Goal: Information Seeking & Learning: Find specific fact

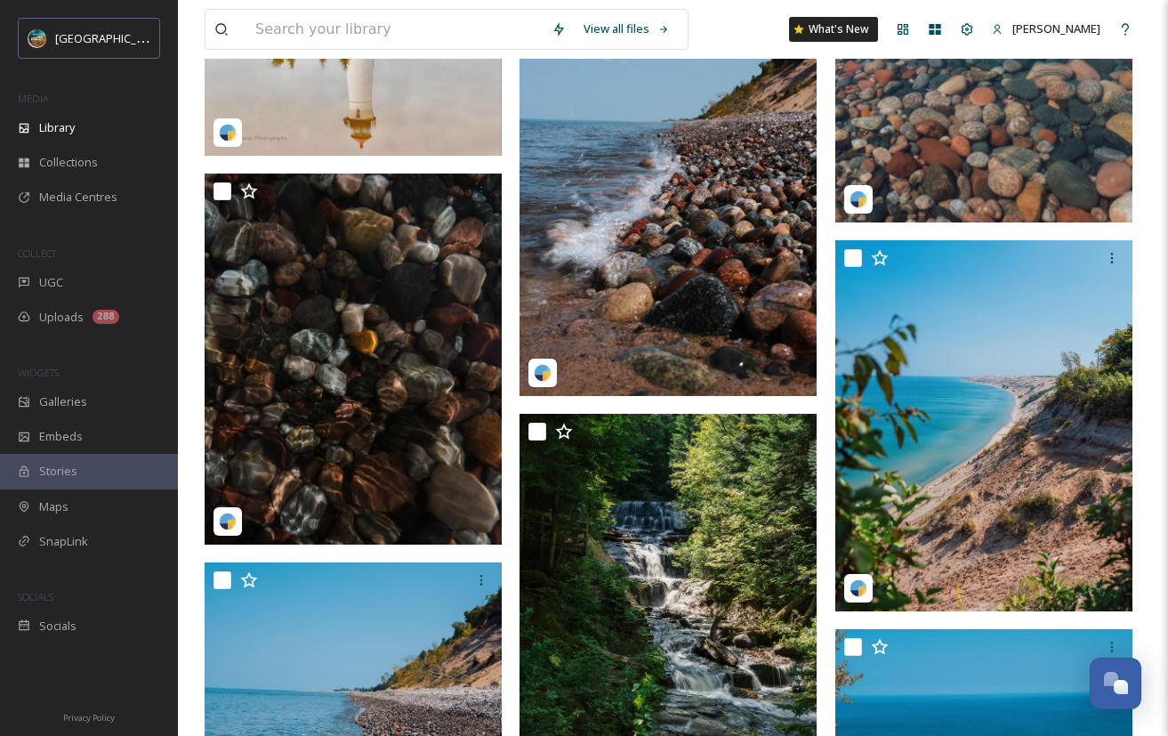
scroll to position [2289, 0]
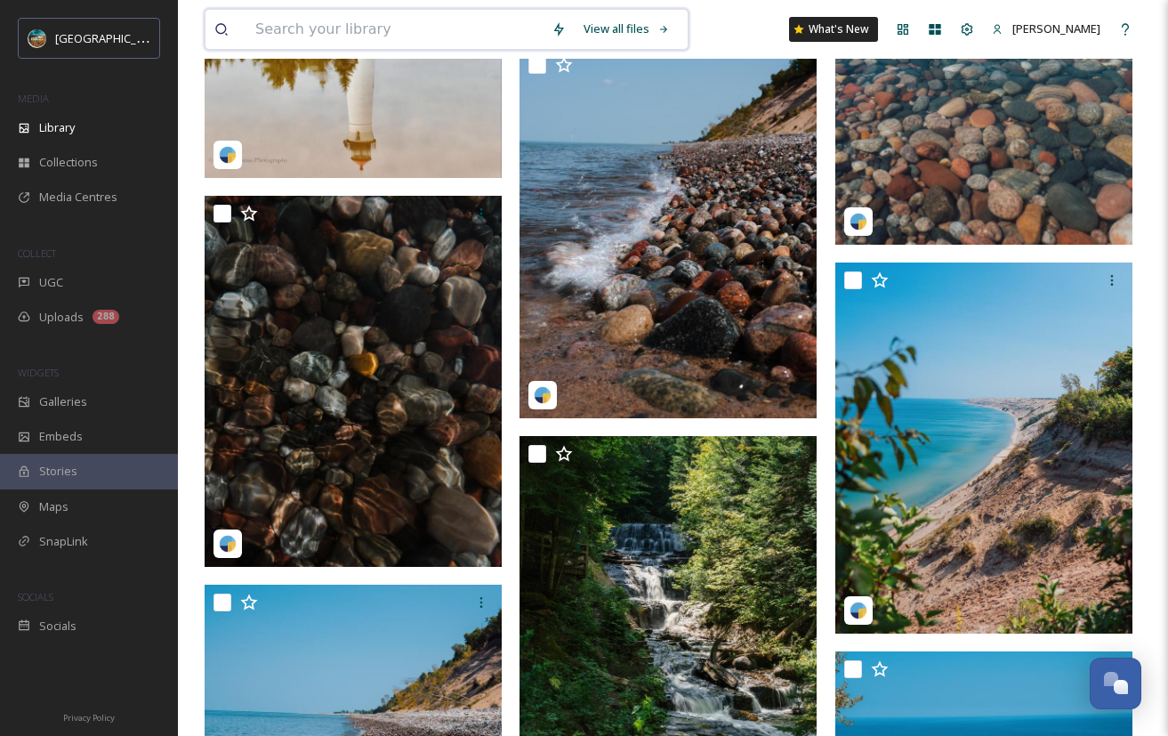
click at [322, 35] on input at bounding box center [395, 29] width 296 height 39
type input "curling"
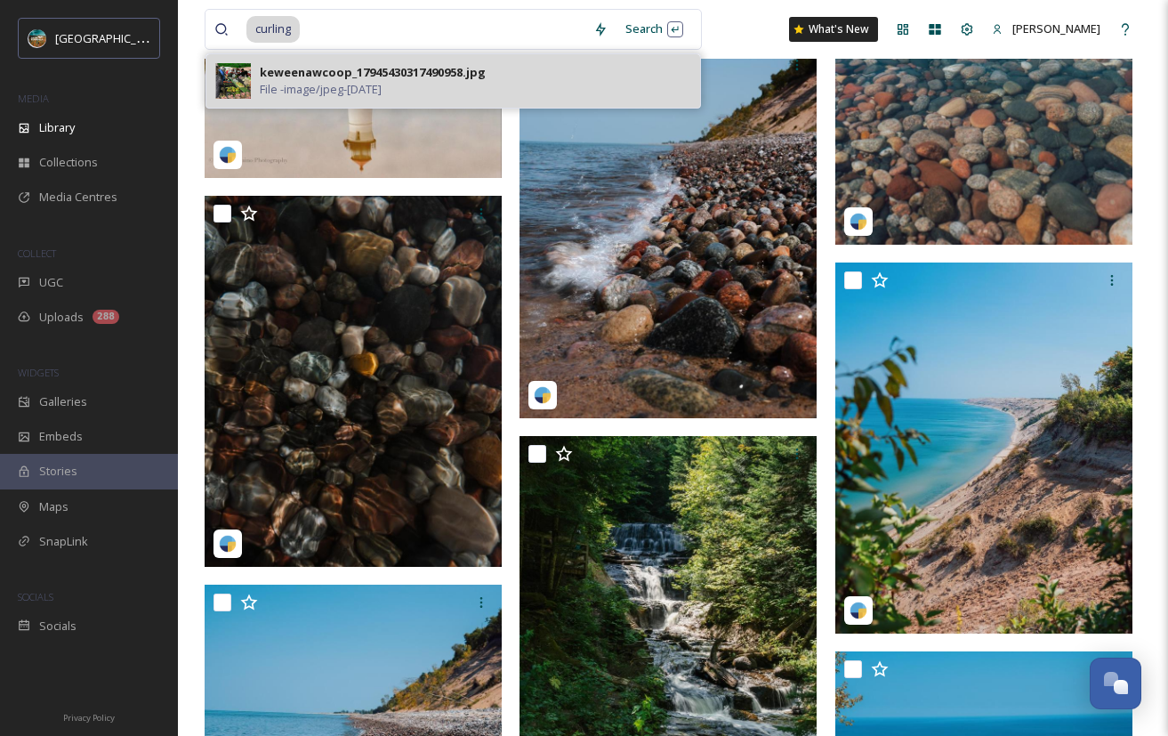
click at [334, 70] on div "keweenawcoop_17945430317490958.jpg" at bounding box center [373, 72] width 226 height 17
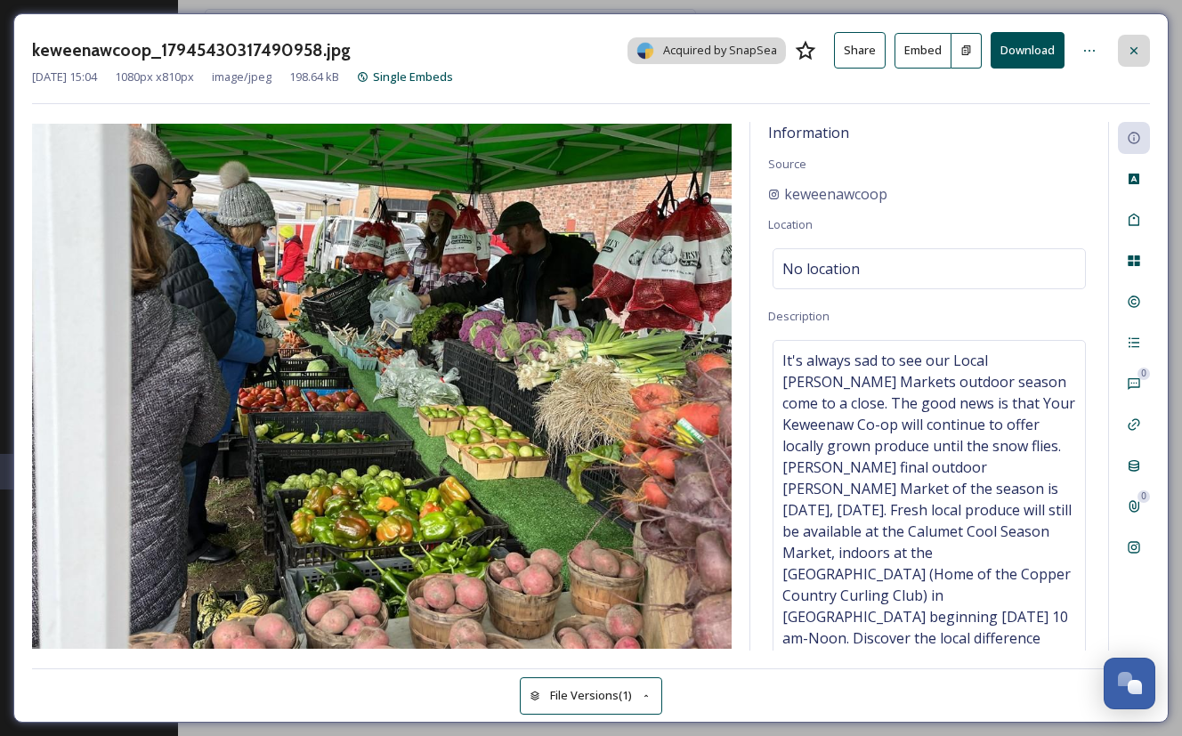
click at [1134, 47] on icon at bounding box center [1134, 51] width 14 height 14
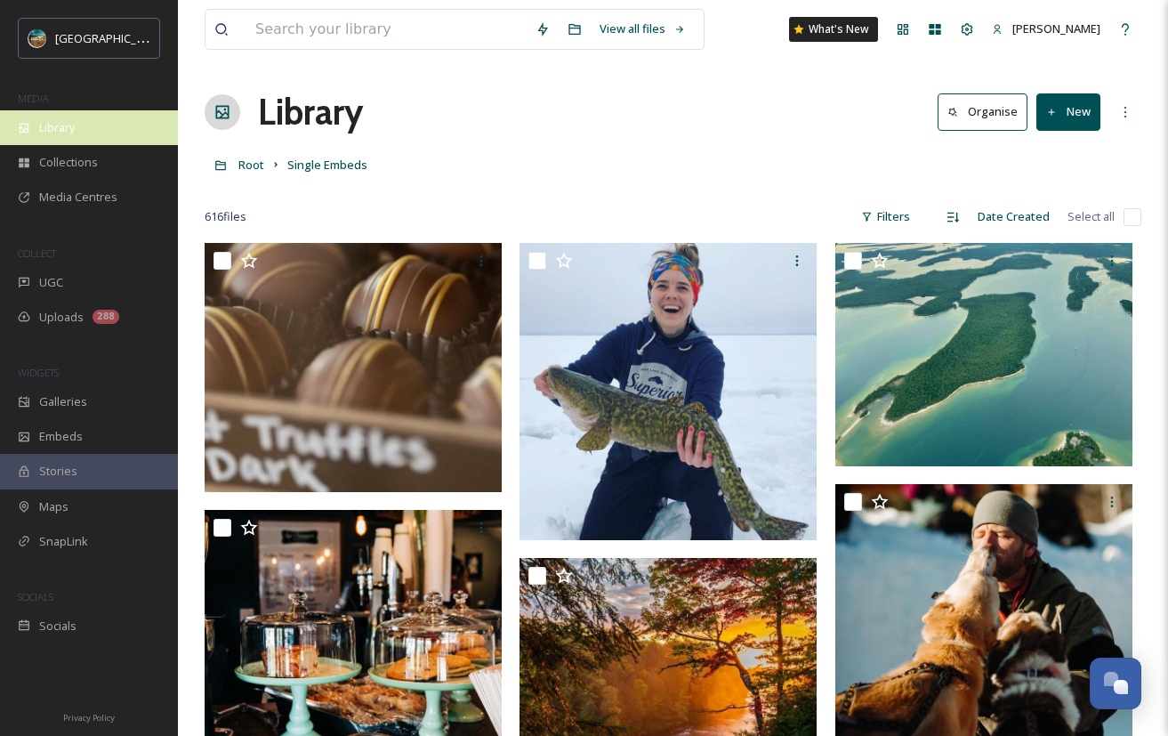
click at [118, 128] on div "Library" at bounding box center [89, 127] width 178 height 35
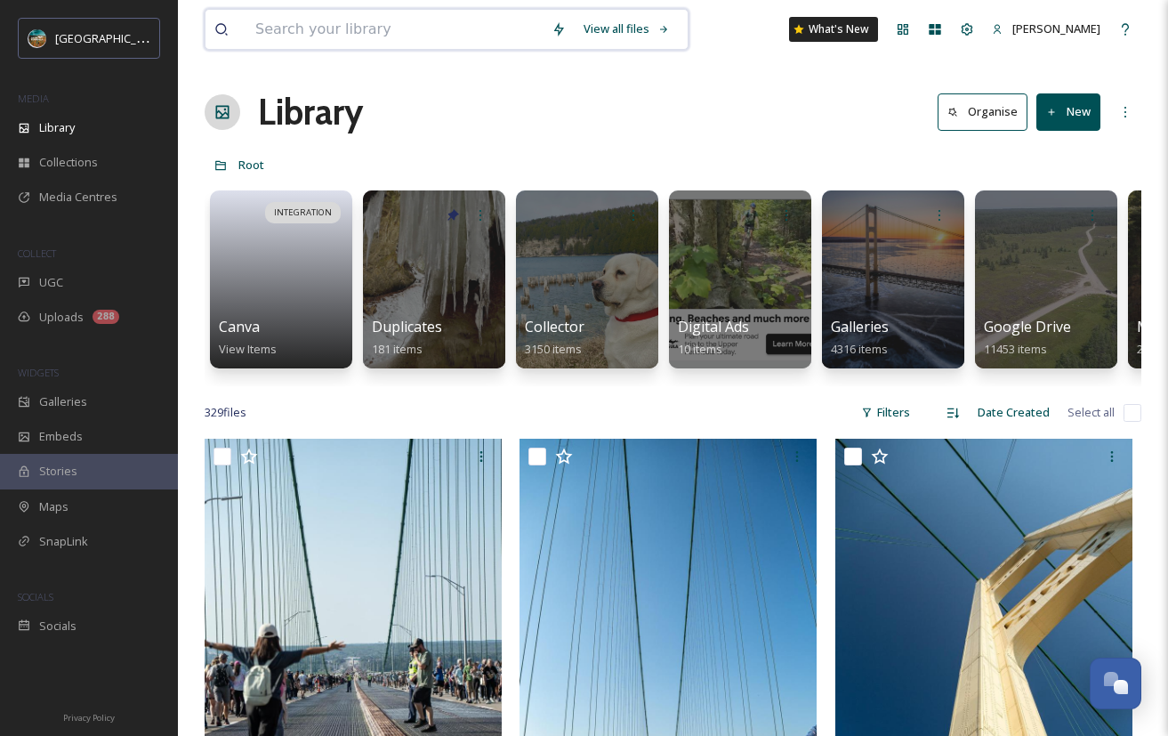
click at [284, 34] on input at bounding box center [395, 29] width 296 height 39
type input "curling"
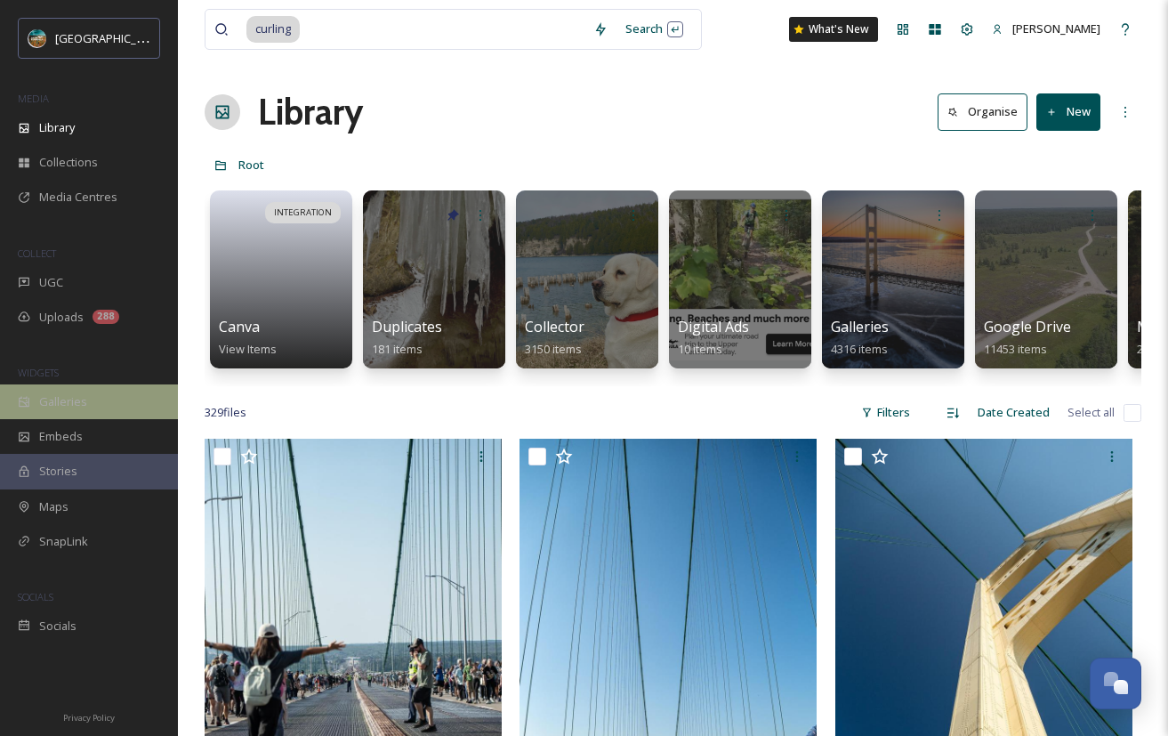
click at [62, 405] on span "Galleries" at bounding box center [63, 401] width 48 height 17
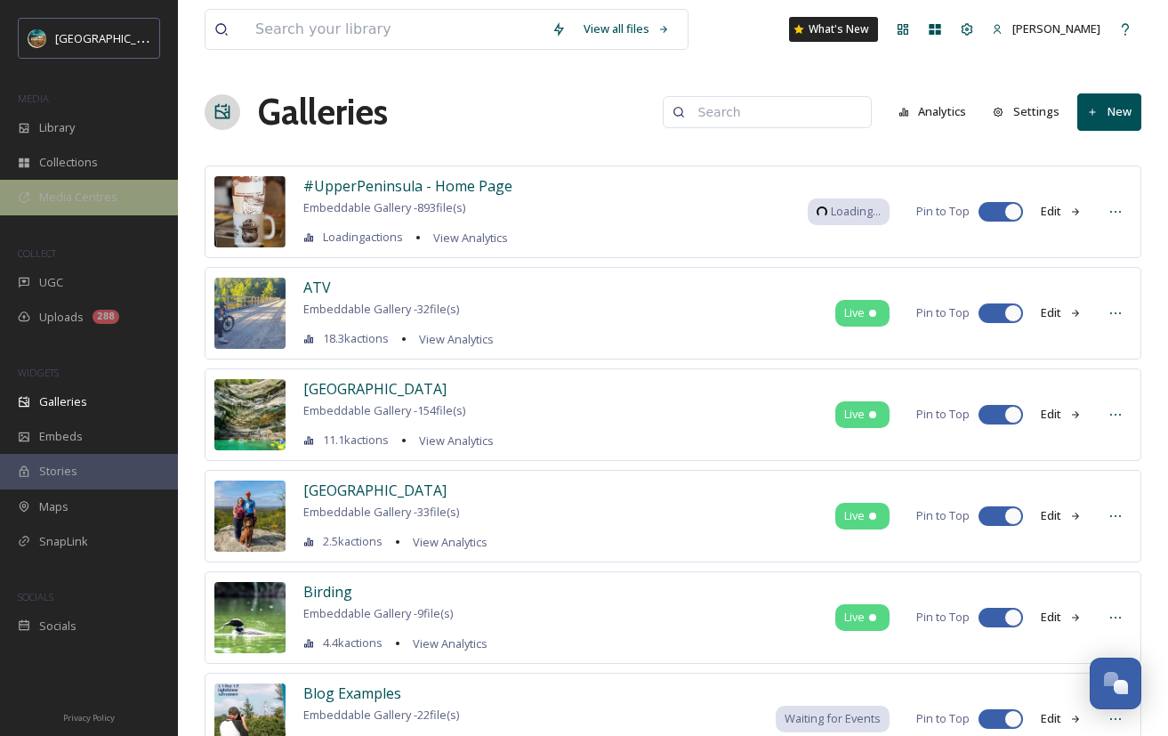
click at [87, 200] on span "Media Centres" at bounding box center [78, 197] width 78 height 17
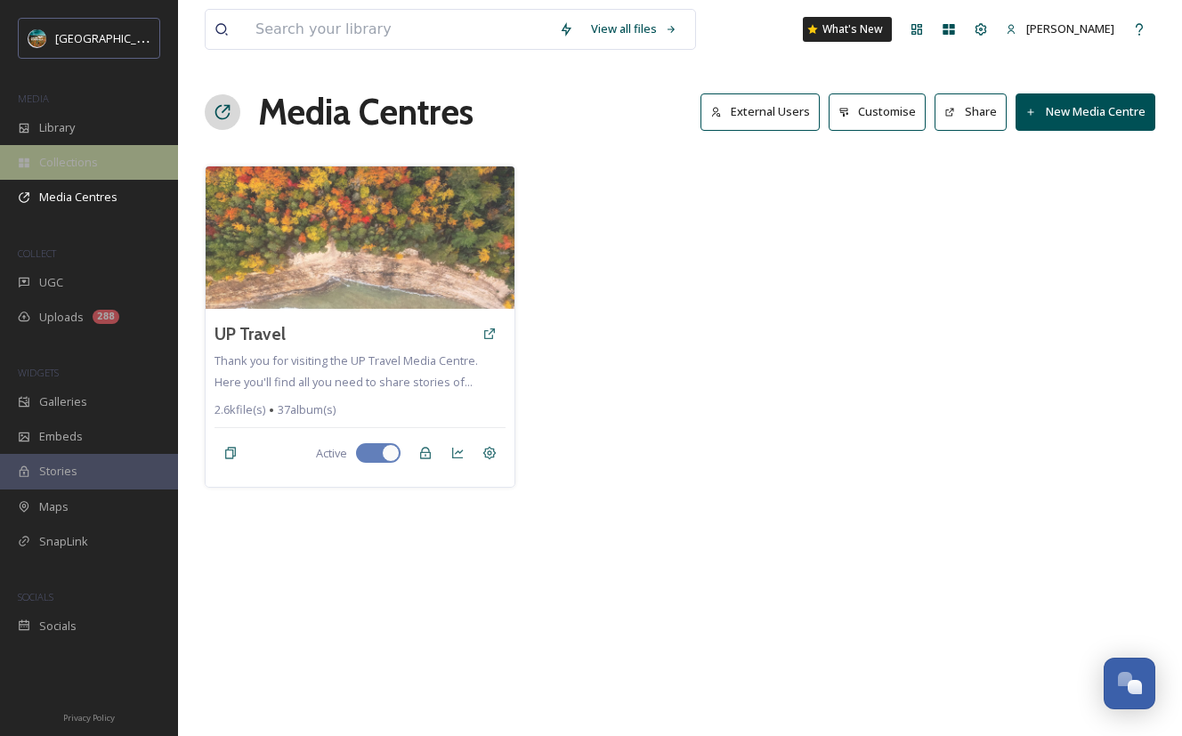
click at [87, 165] on span "Collections" at bounding box center [68, 162] width 59 height 17
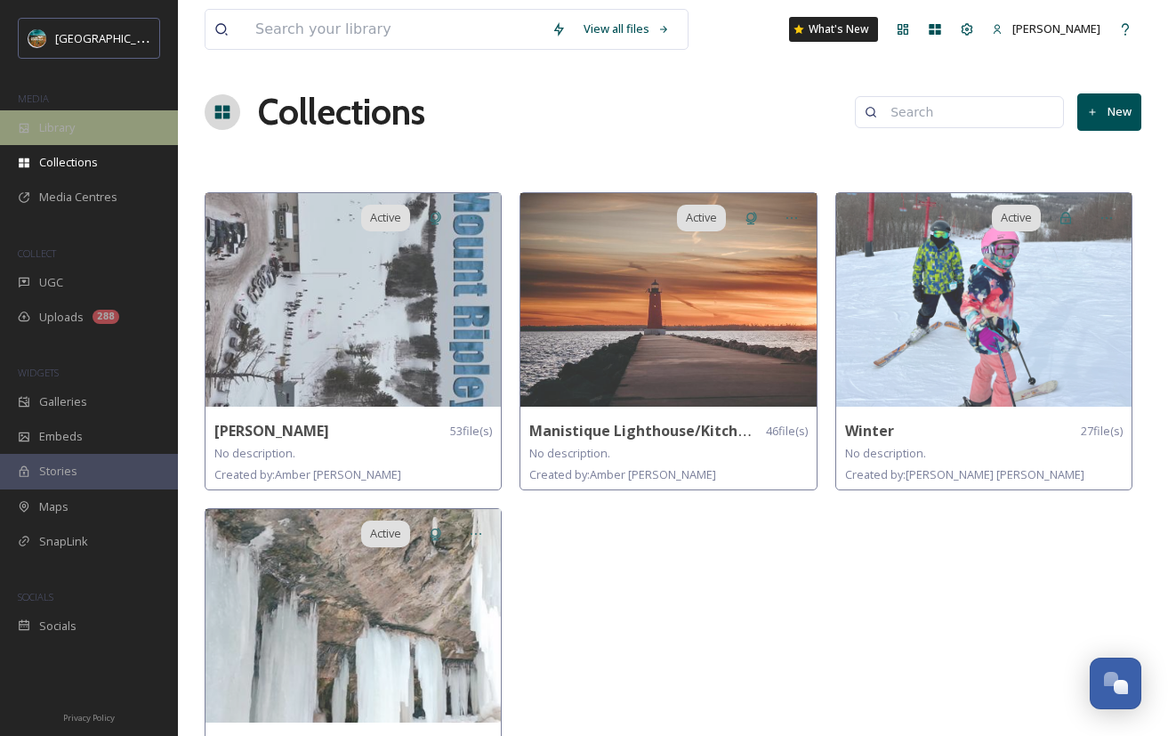
click at [72, 133] on span "Library" at bounding box center [57, 127] width 36 height 17
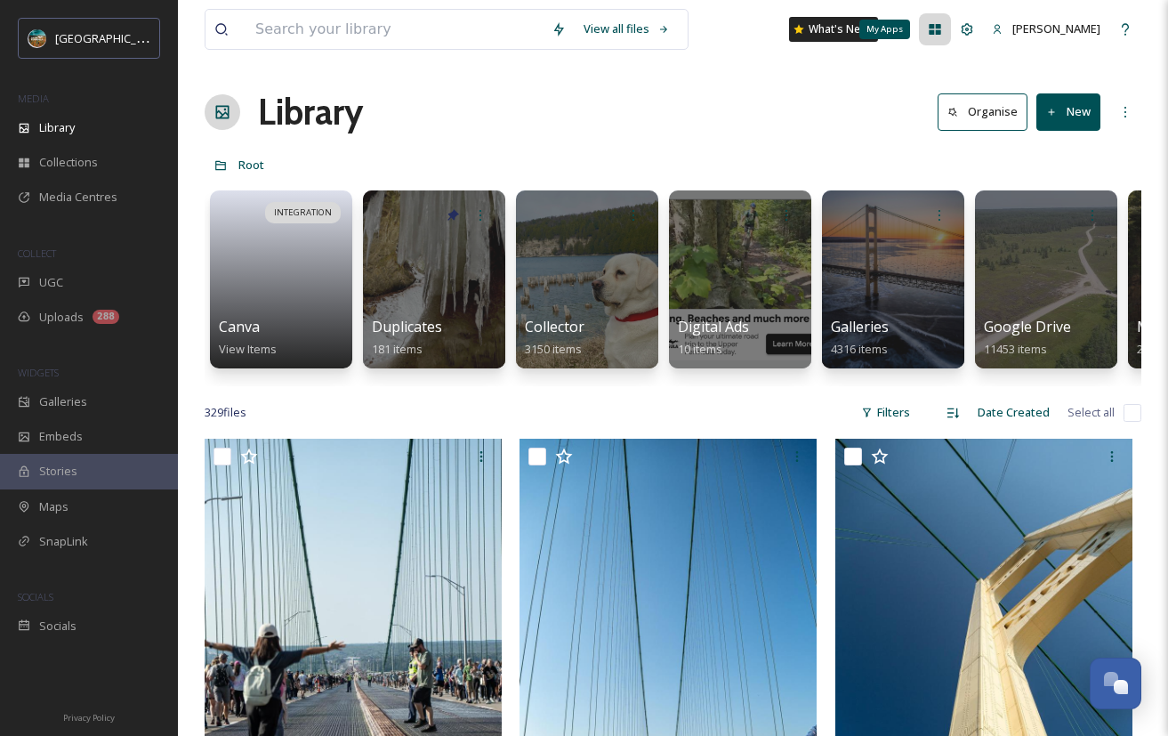
click at [935, 35] on icon at bounding box center [935, 29] width 14 height 14
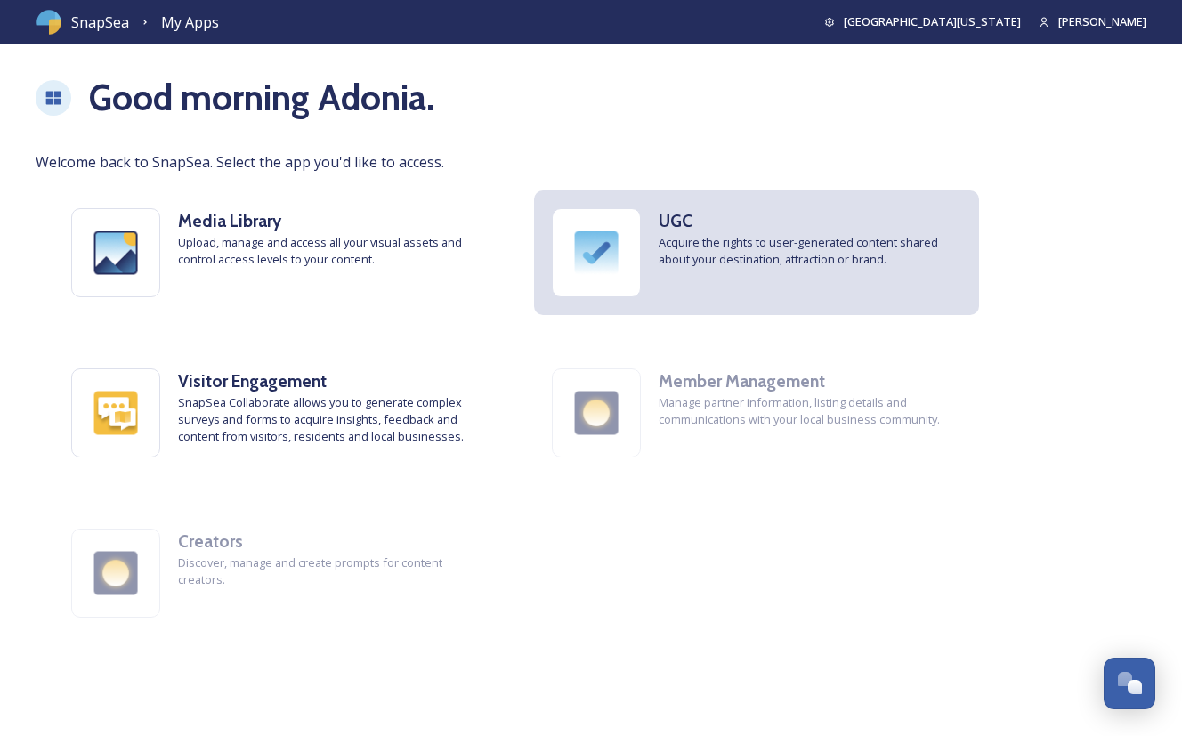
click at [841, 250] on span "Acquire the rights to user-generated content shared about your destination, att…" at bounding box center [810, 251] width 303 height 34
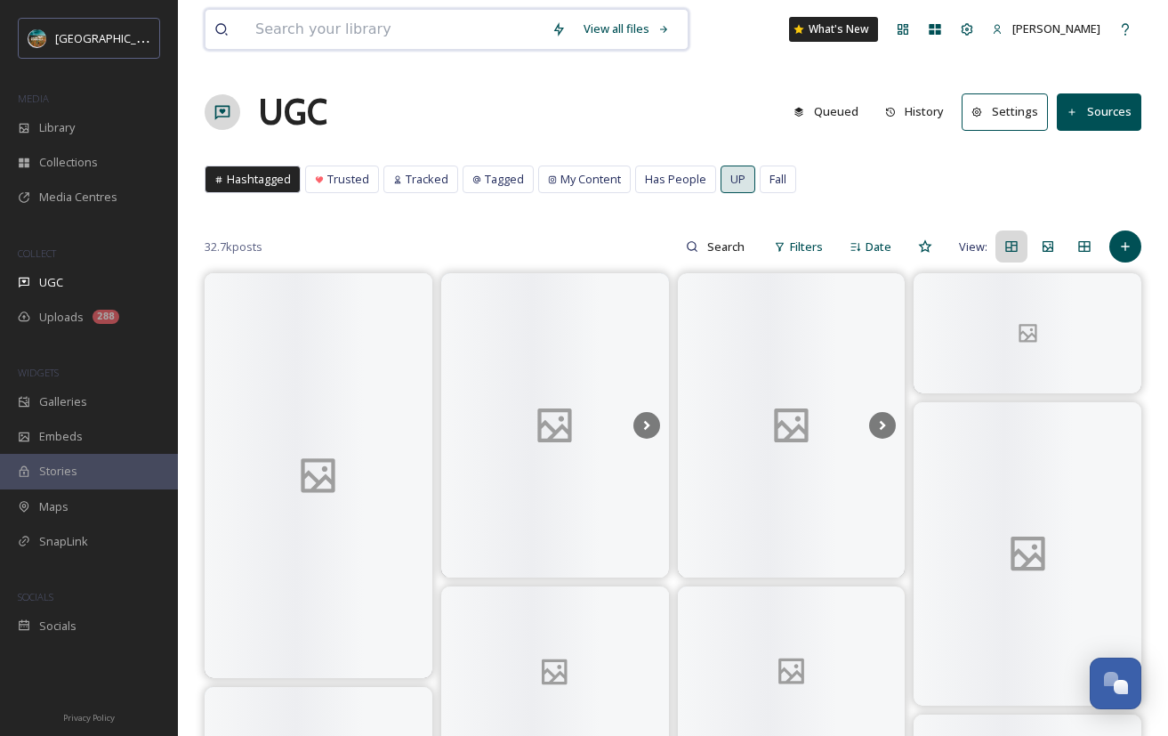
click at [306, 33] on input at bounding box center [395, 29] width 296 height 39
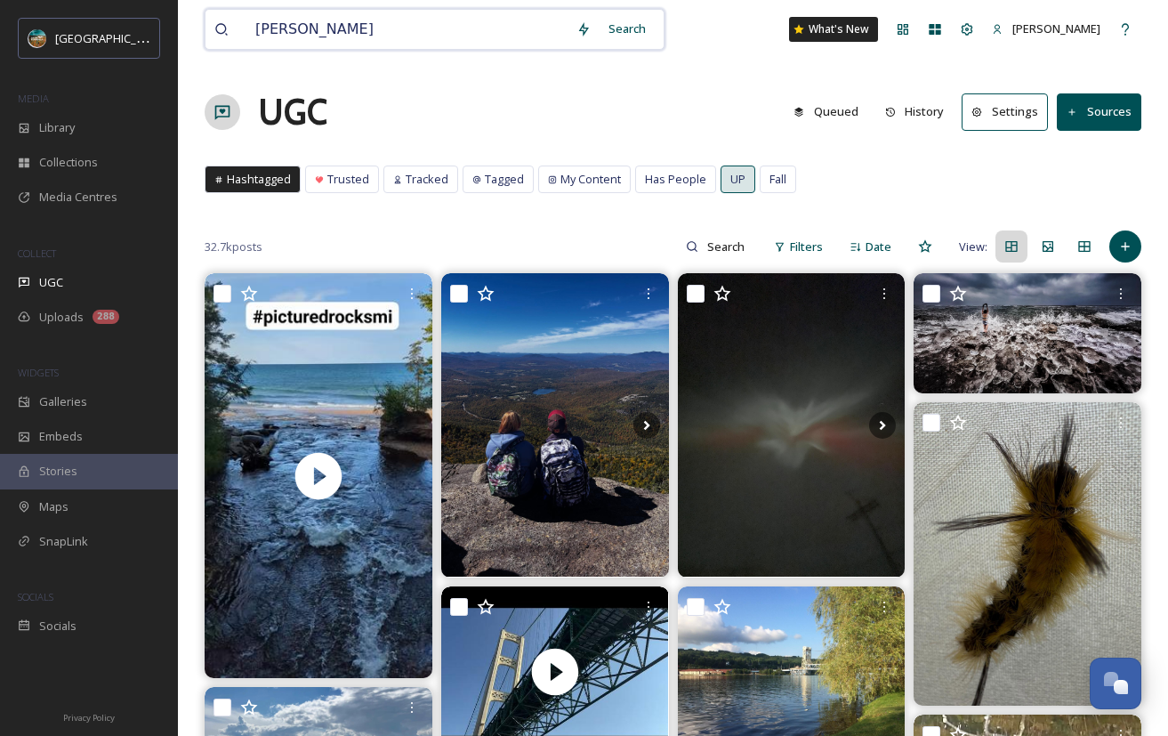
type input "curling"
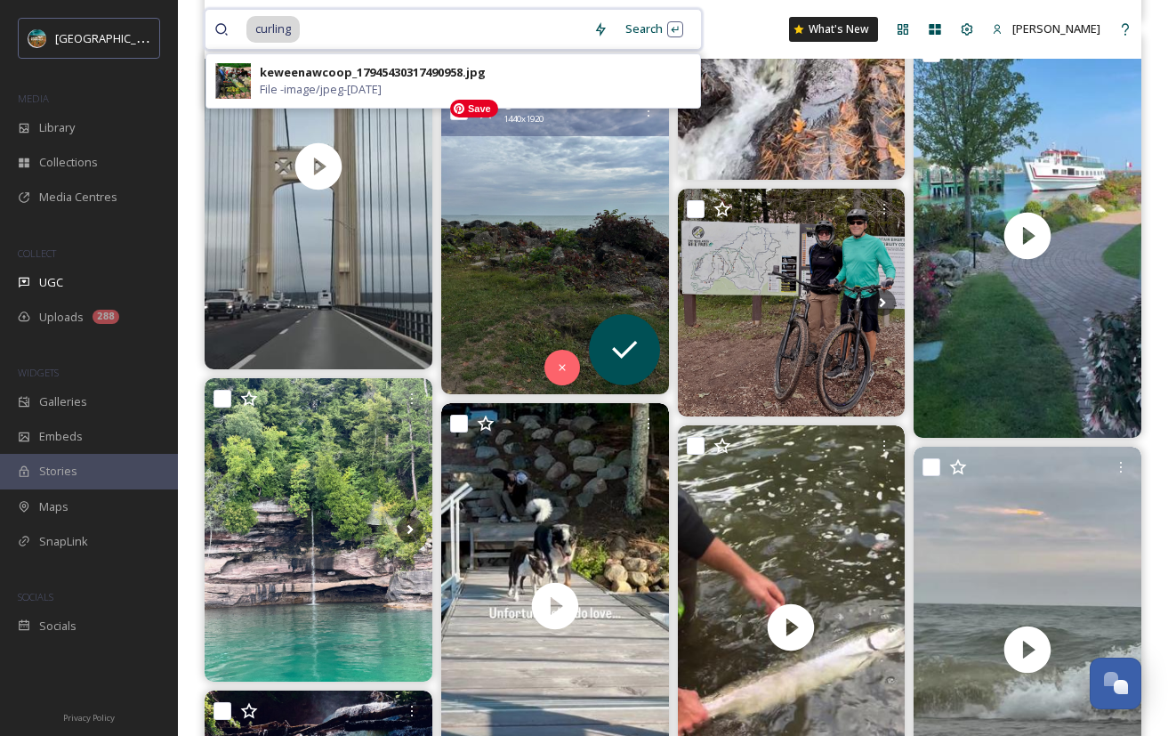
scroll to position [2083, 0]
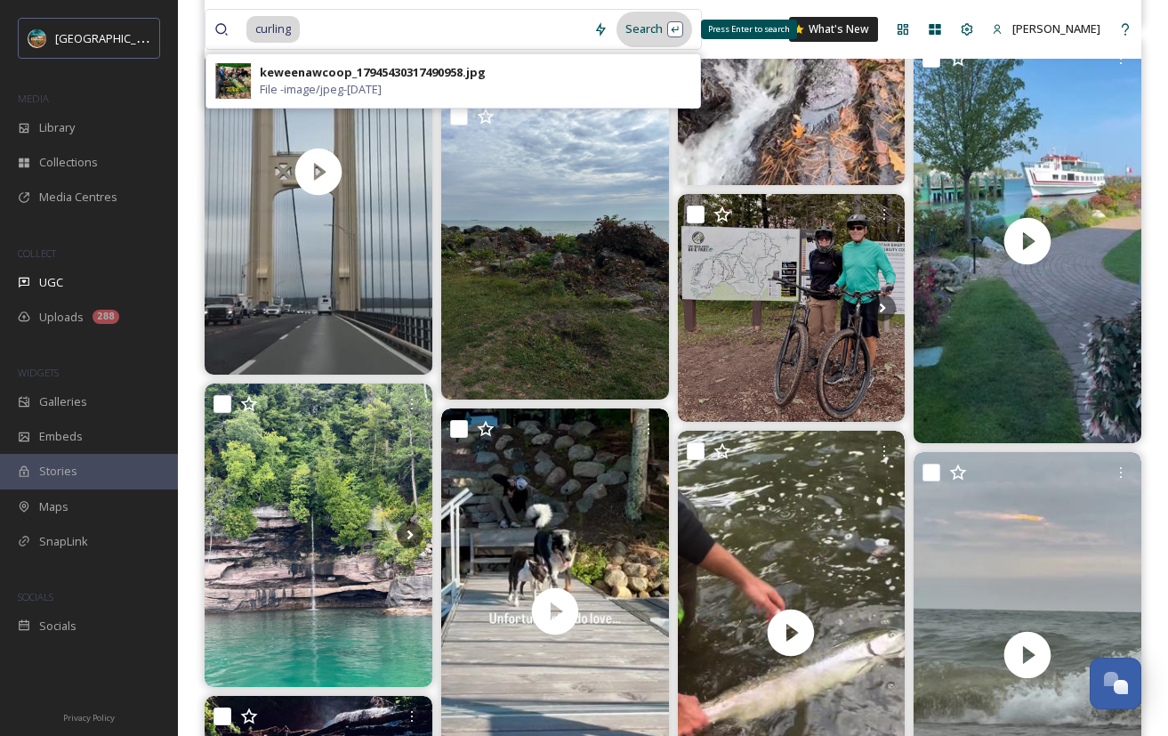
click at [661, 28] on div "Search Press Enter to search" at bounding box center [655, 29] width 76 height 35
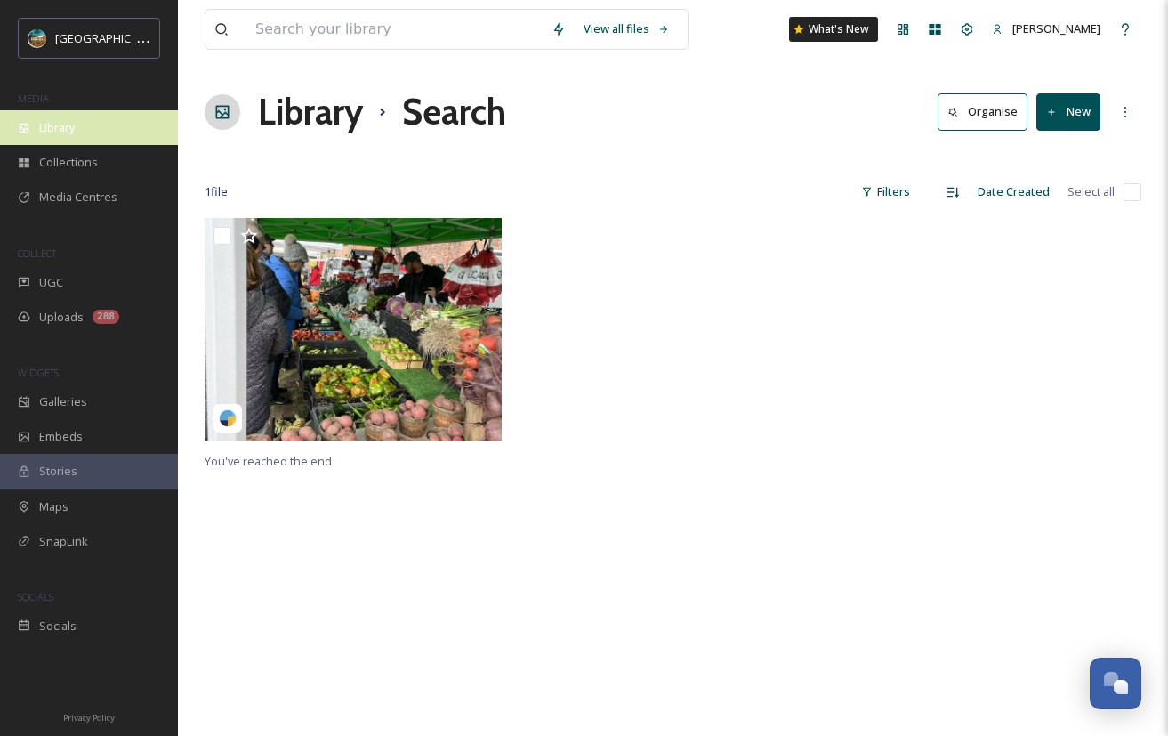
click at [69, 137] on div "Library" at bounding box center [89, 127] width 178 height 35
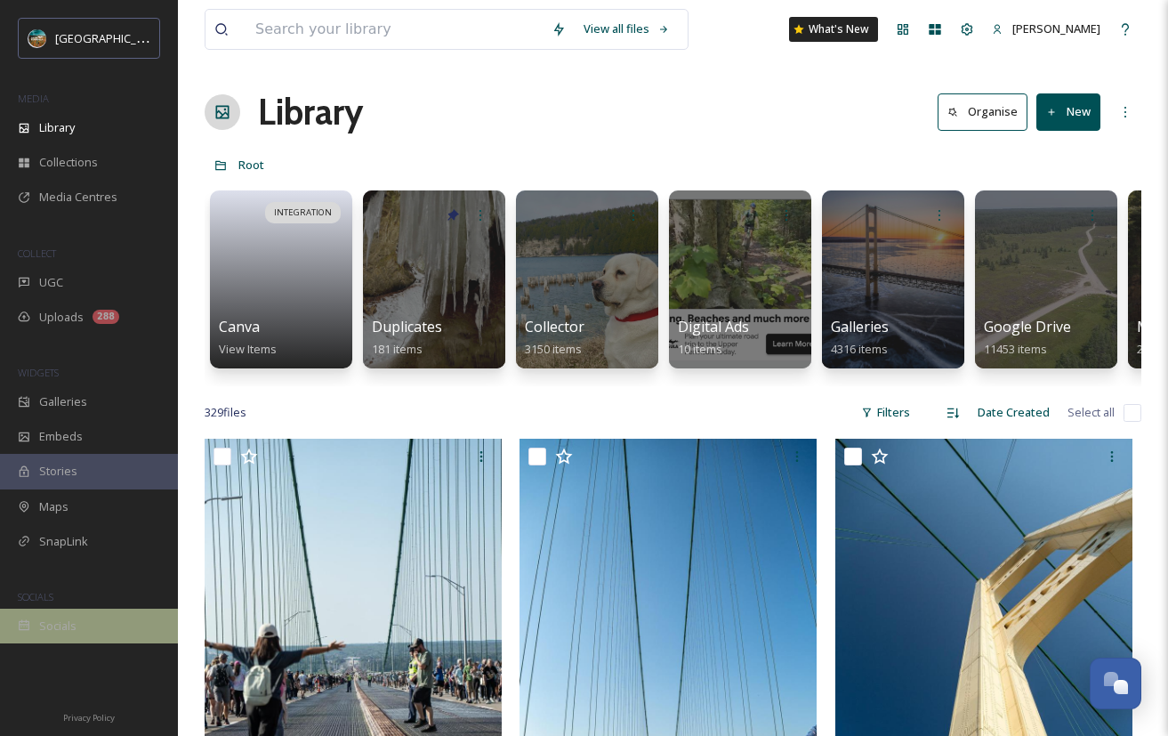
click at [82, 625] on div "Socials" at bounding box center [89, 626] width 178 height 35
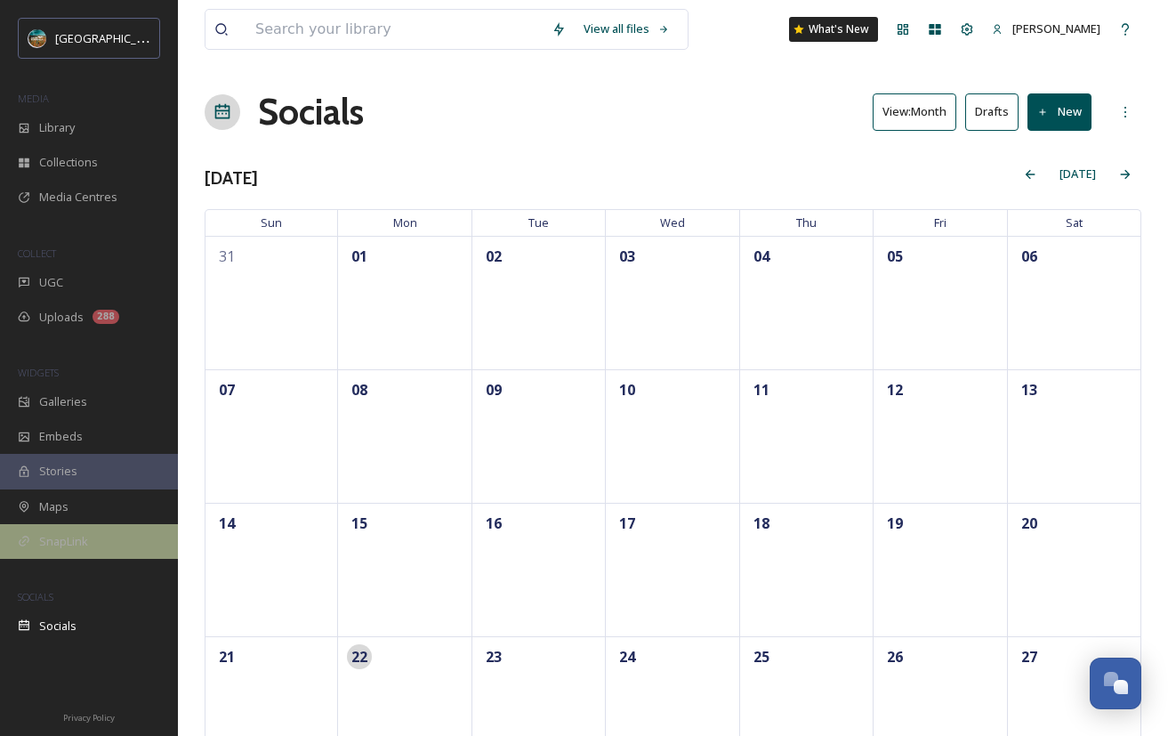
click at [61, 538] on span "SnapLink" at bounding box center [63, 541] width 49 height 17
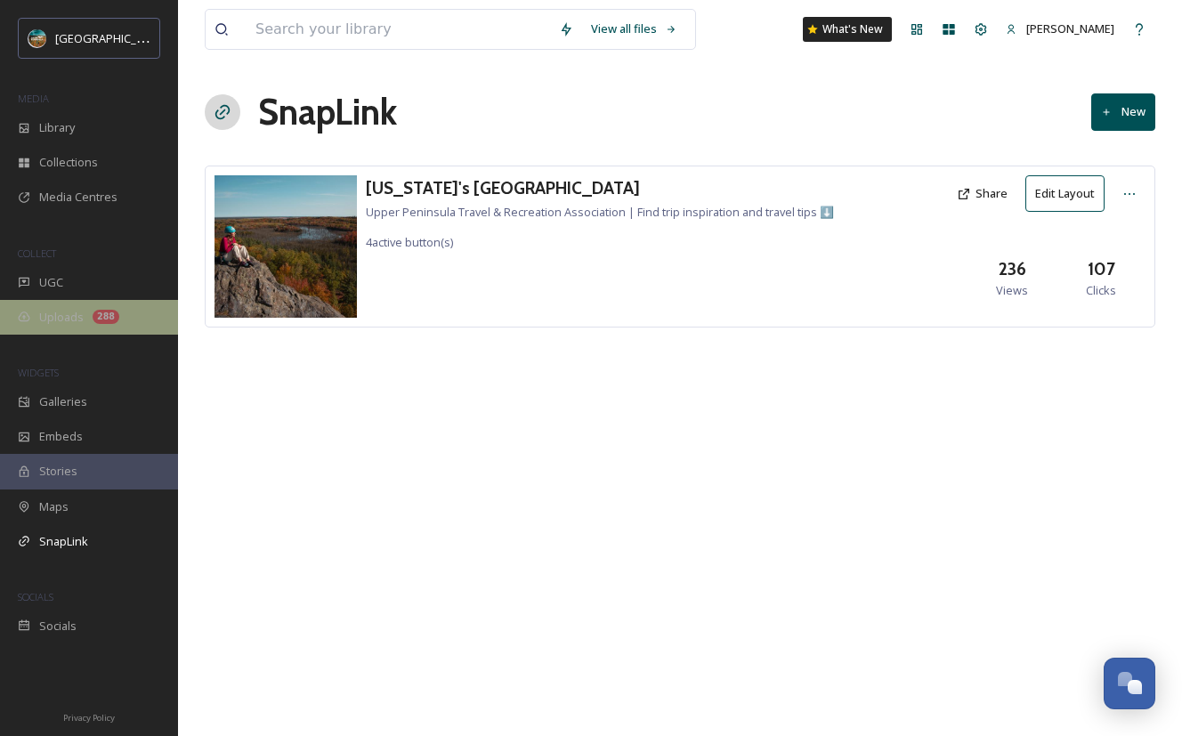
click at [93, 318] on div "288" at bounding box center [106, 317] width 27 height 14
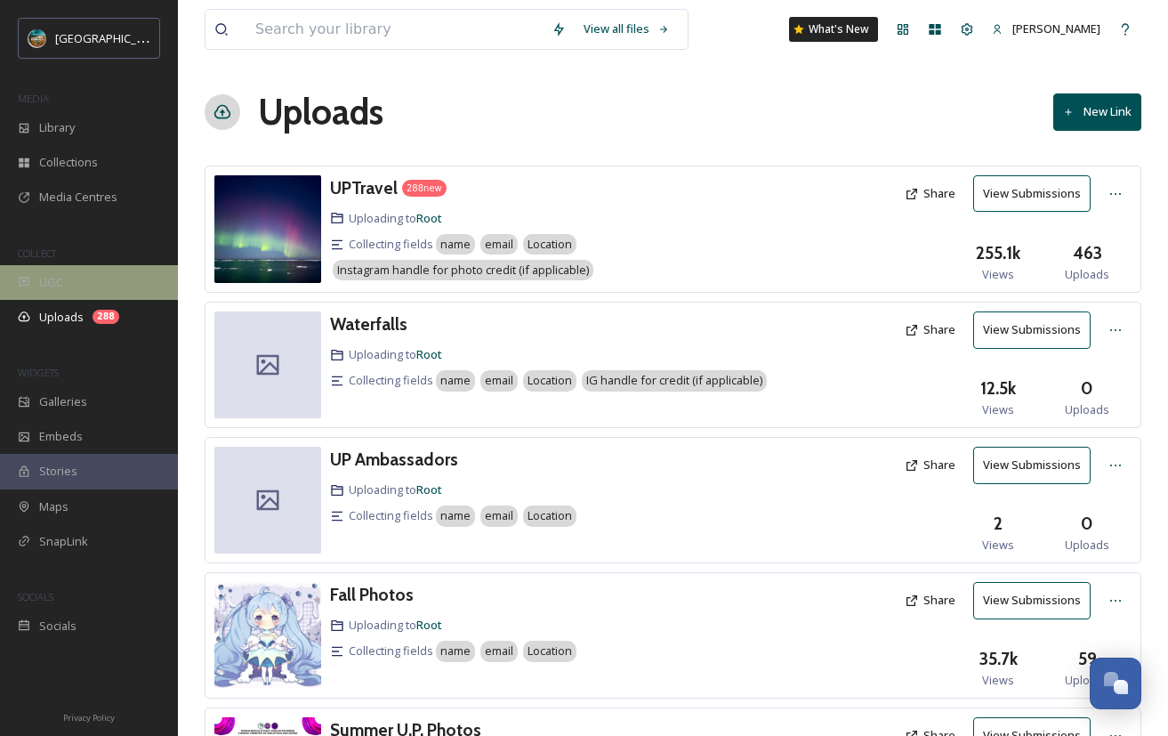
click at [57, 282] on span "UGC" at bounding box center [51, 282] width 24 height 17
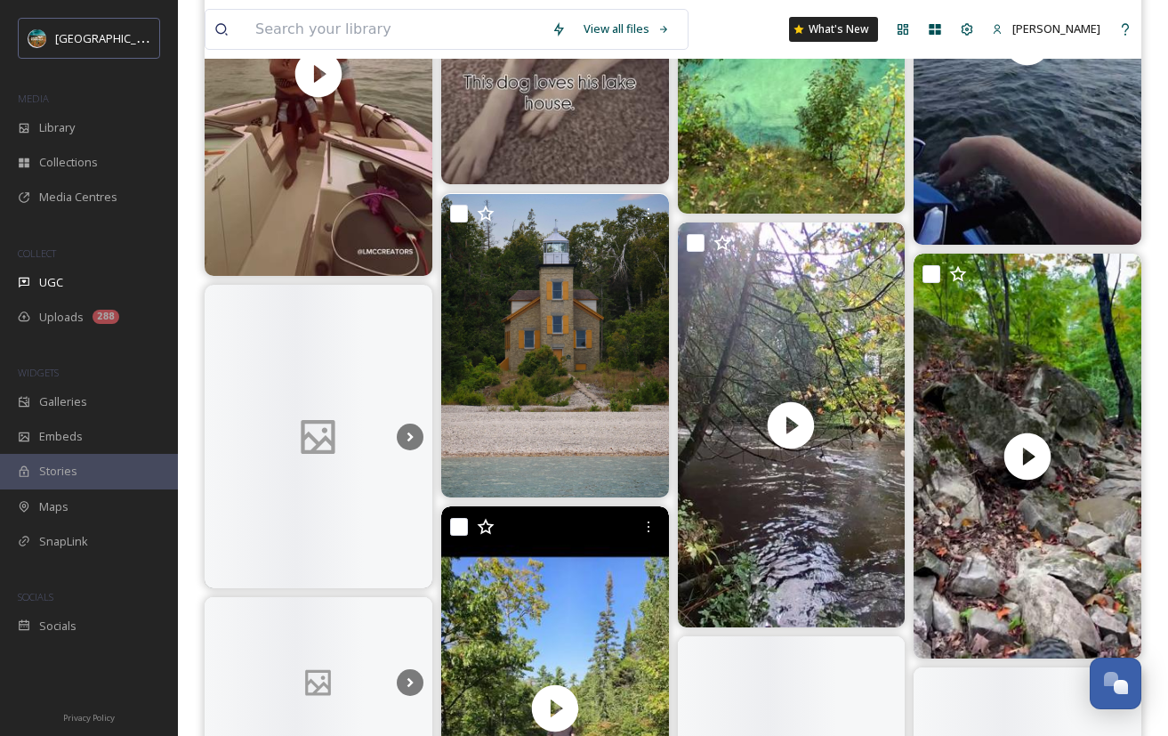
scroll to position [7041, 0]
